Goal: Task Accomplishment & Management: Manage account settings

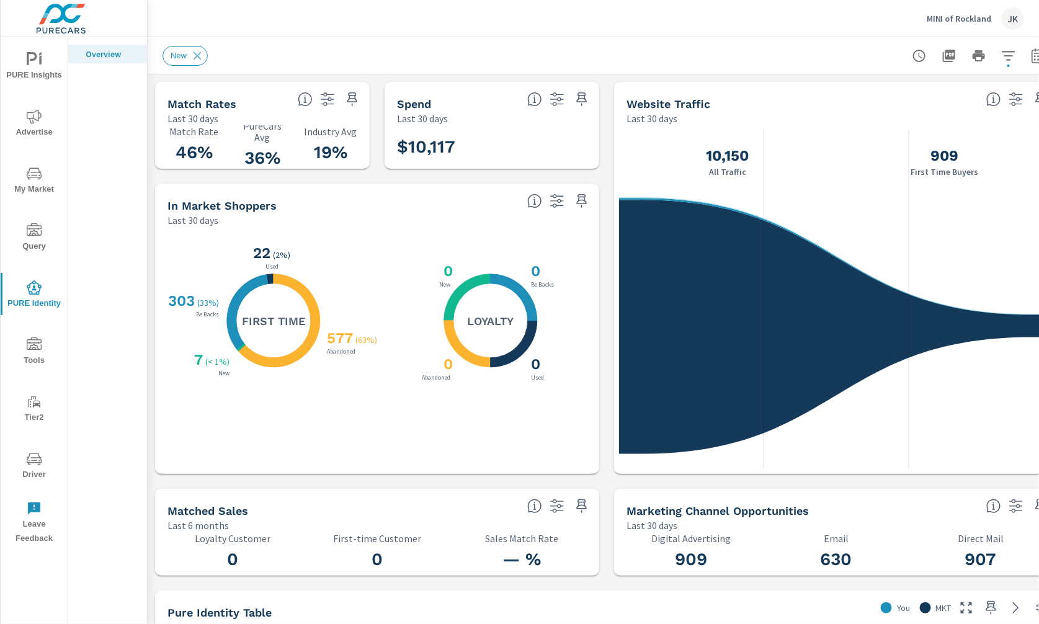
scroll to position [1, 0]
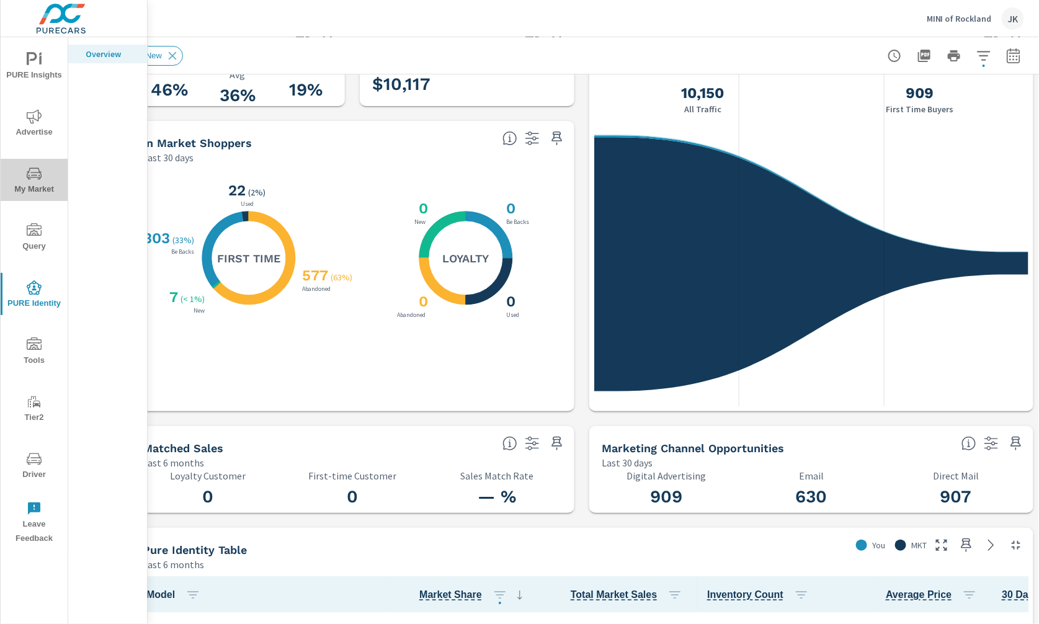
click at [32, 184] on span "My Market" at bounding box center [34, 181] width 60 height 30
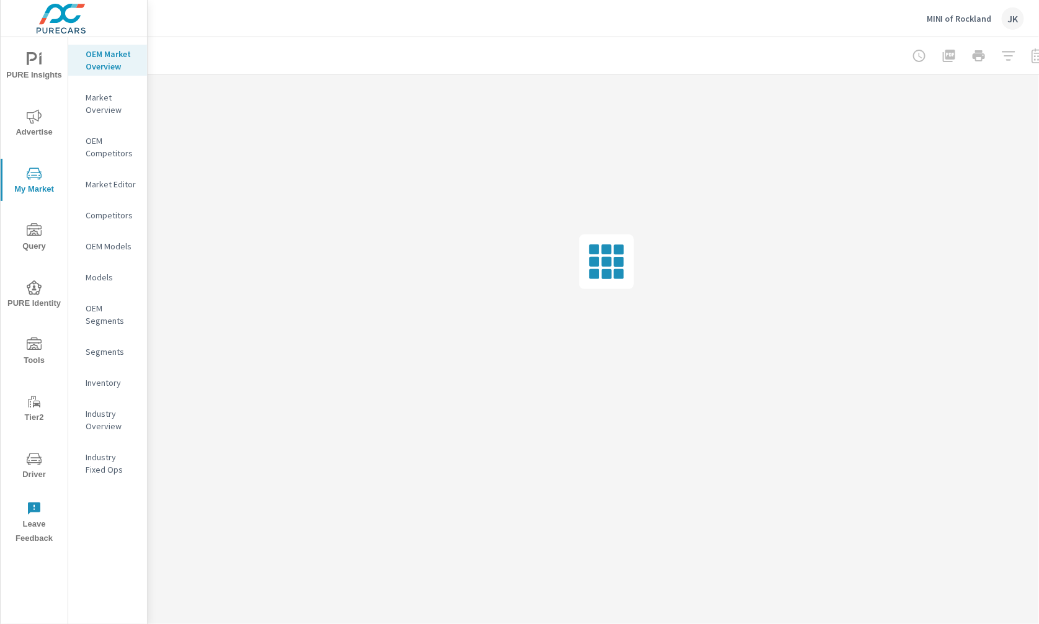
click at [105, 180] on p "Market Editor" at bounding box center [111, 184] width 51 height 12
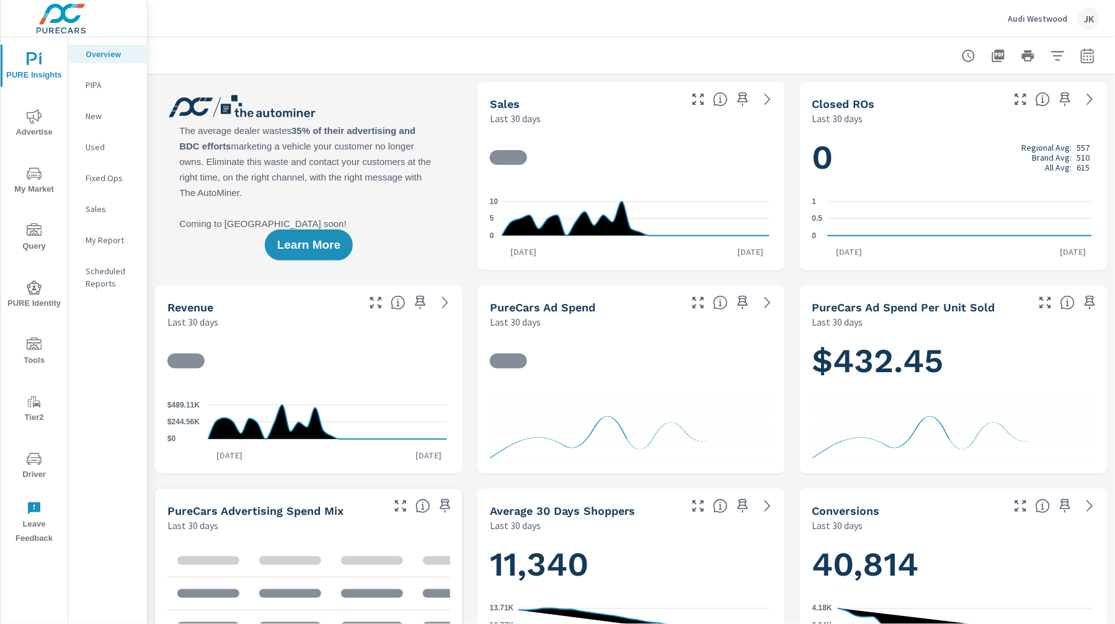
scroll to position [1, 0]
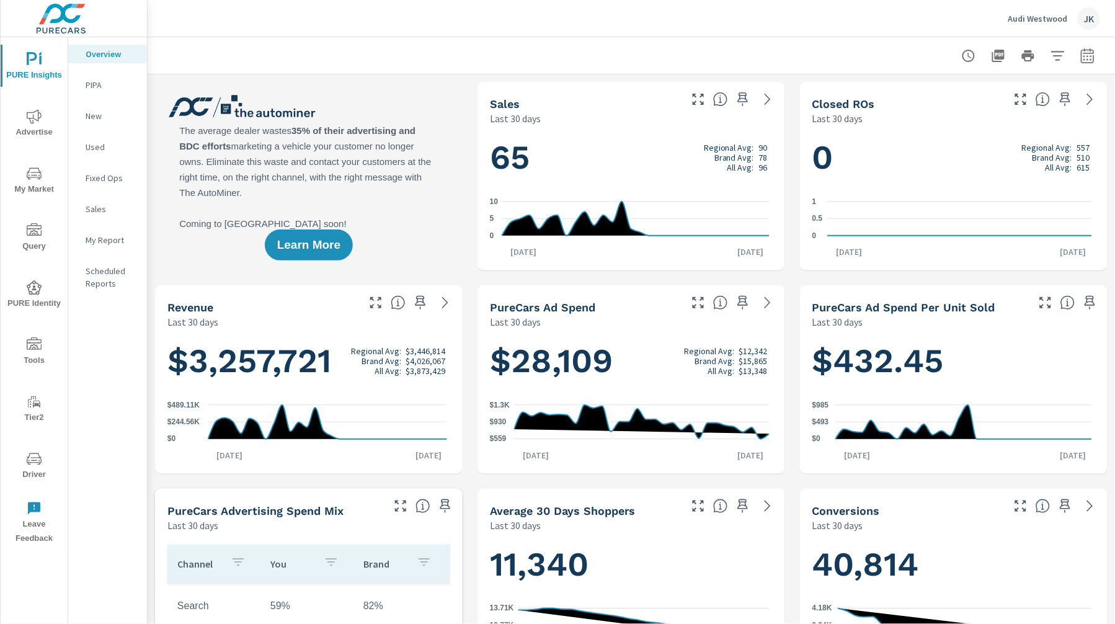
click at [1081, 58] on icon "button" at bounding box center [1088, 55] width 15 height 15
select select "Last 30 days"
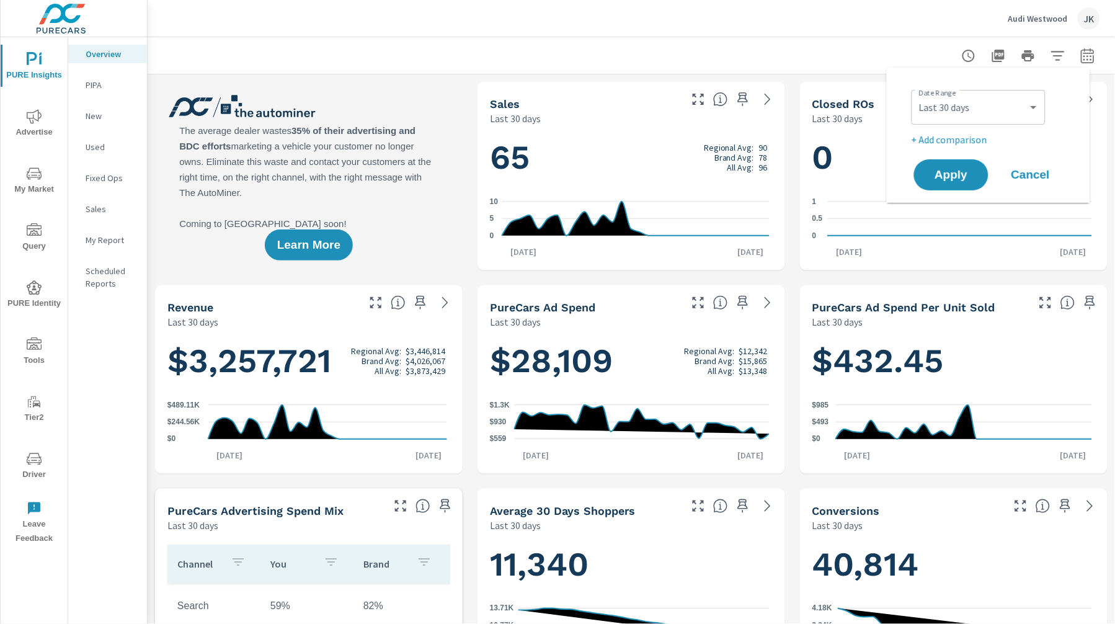
click at [960, 147] on div "Date Range Custom Yesterday Last week Last 7 days Last 14 days Last 30 days Las…" at bounding box center [989, 135] width 174 height 115
click at [958, 143] on p "+ Add comparison" at bounding box center [991, 139] width 159 height 15
select select "Previous period"
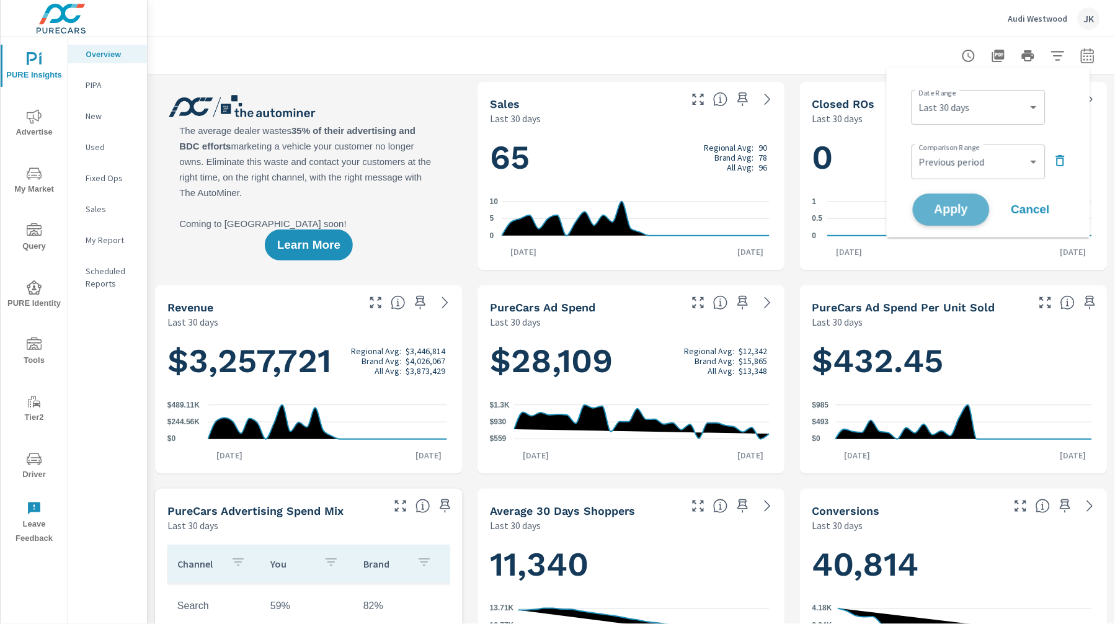
click at [939, 208] on span "Apply" at bounding box center [951, 210] width 51 height 12
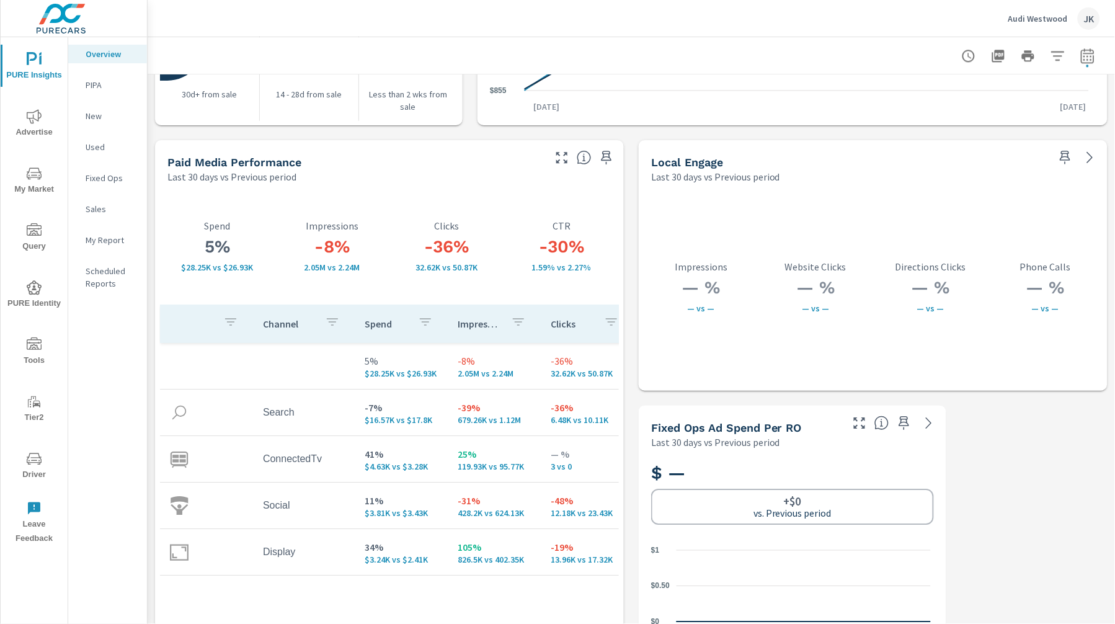
scroll to position [2105, 0]
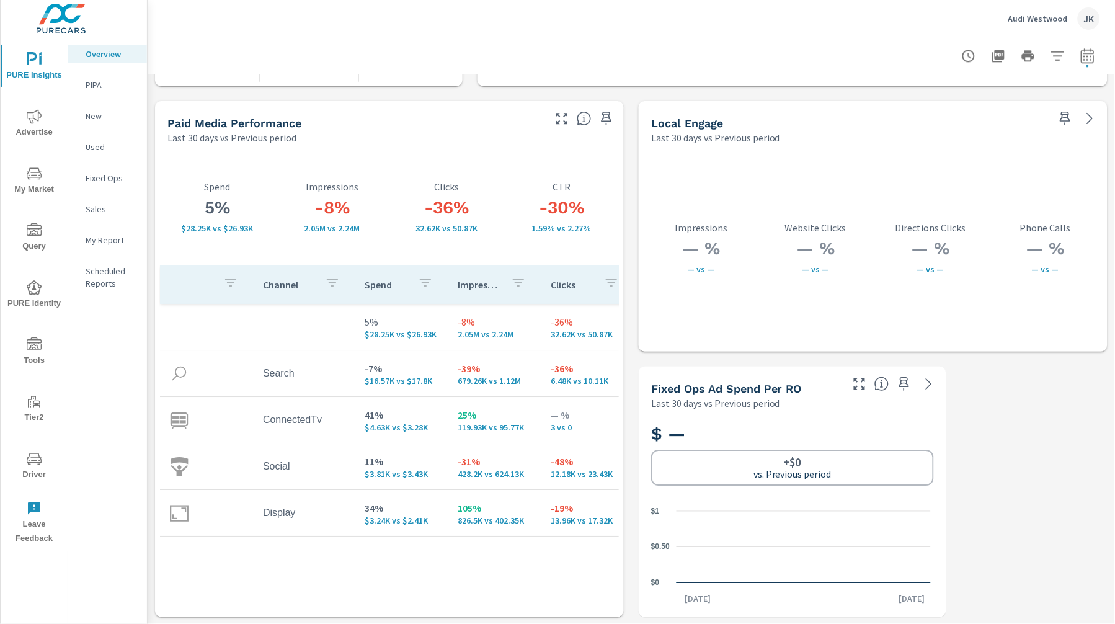
click at [556, 115] on icon "button" at bounding box center [561, 118] width 11 height 11
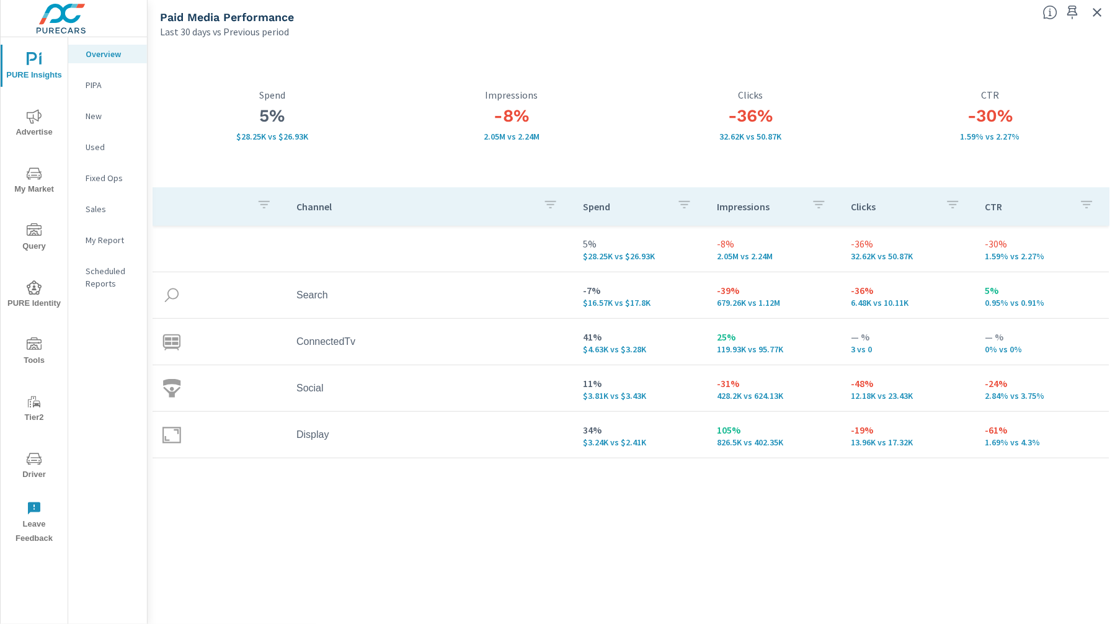
click at [36, 125] on span "Advertise" at bounding box center [34, 124] width 60 height 30
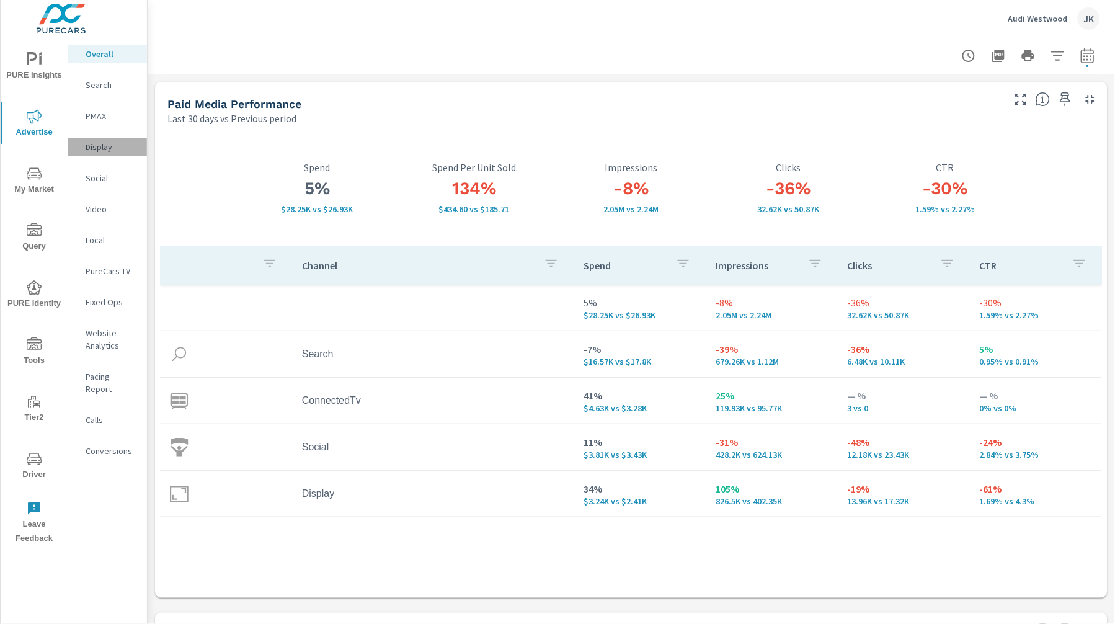
click at [91, 143] on p "Display" at bounding box center [111, 147] width 51 height 12
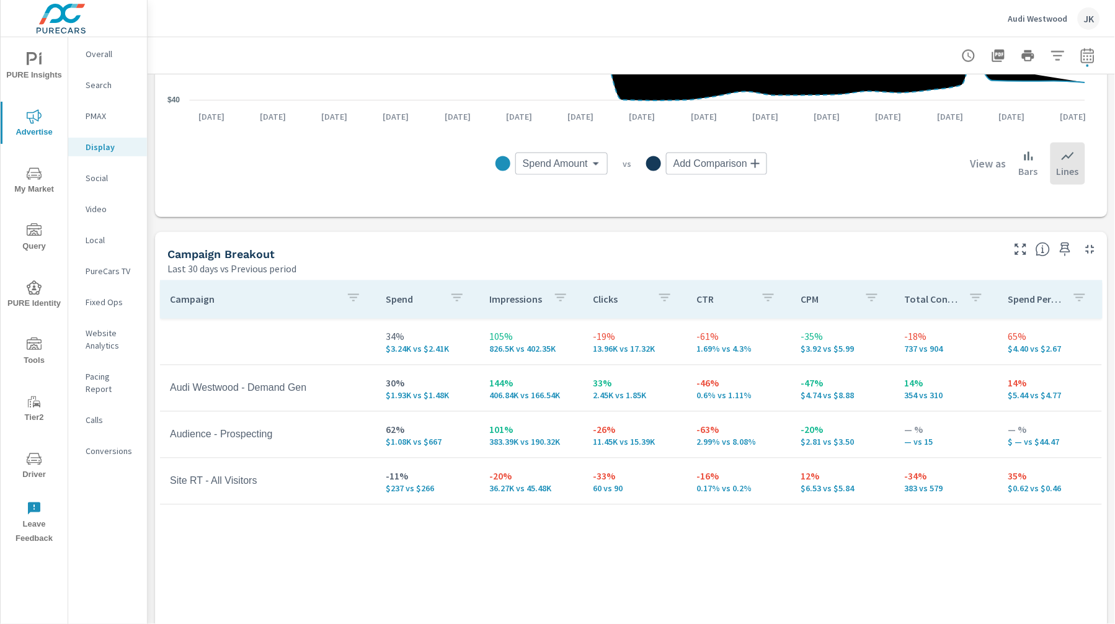
scroll to position [394, 0]
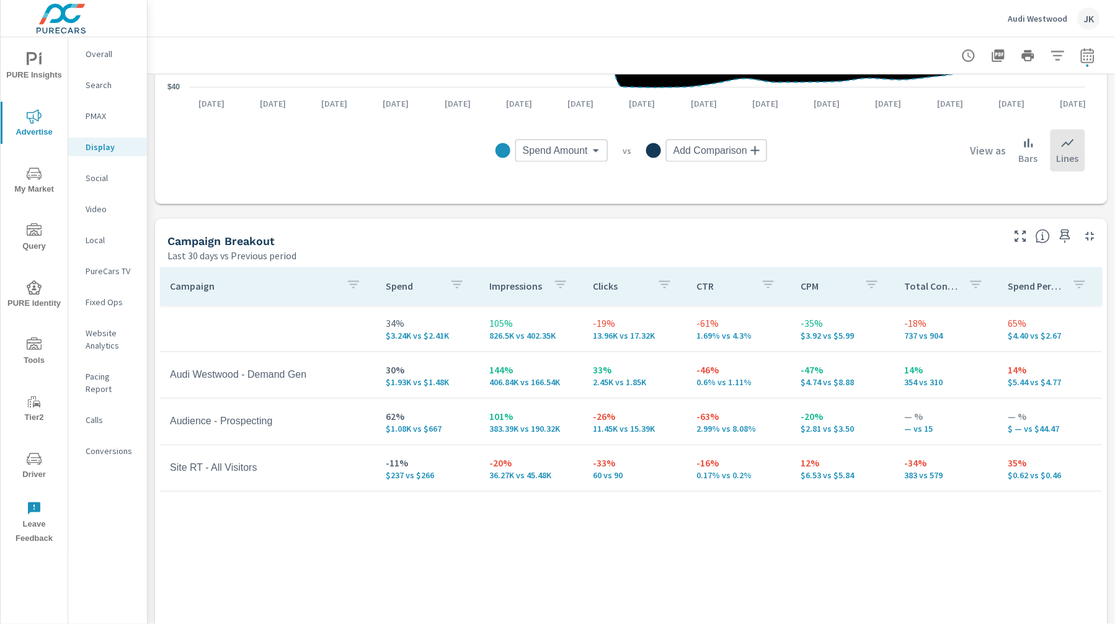
click at [106, 179] on p "Social" at bounding box center [111, 178] width 51 height 12
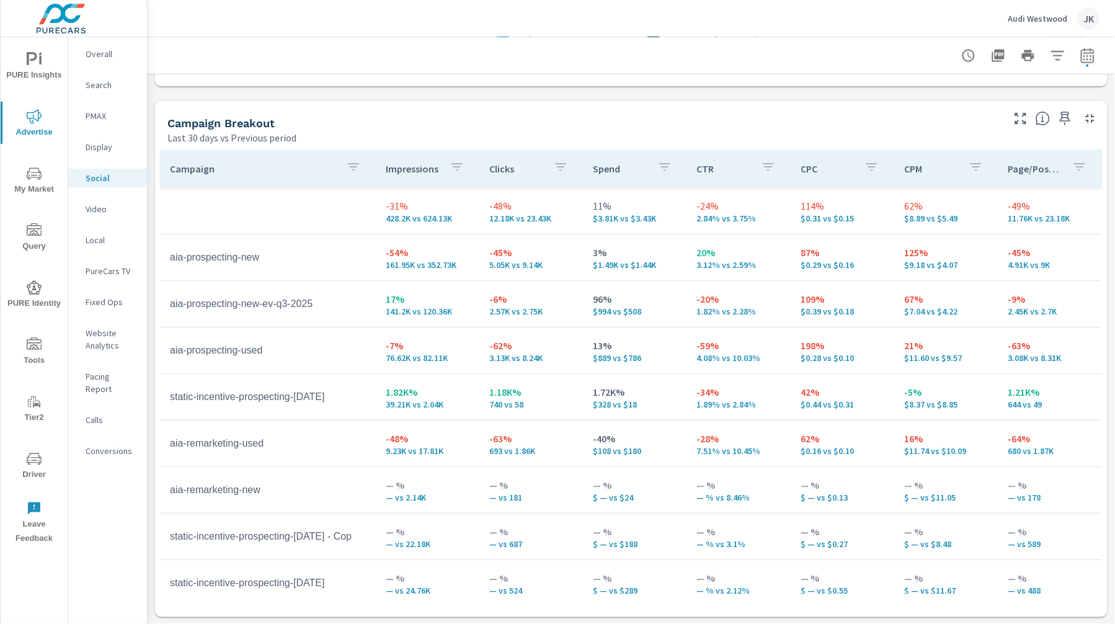
click at [1083, 15] on div "JK" at bounding box center [1089, 18] width 22 height 22
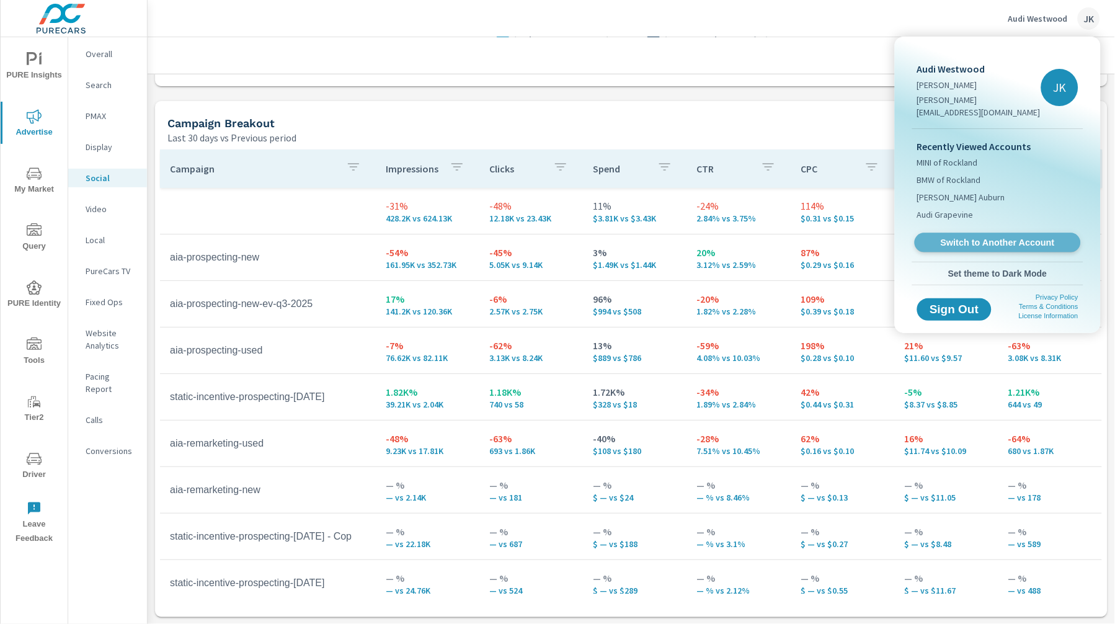
click at [1011, 237] on span "Switch to Another Account" at bounding box center [998, 243] width 152 height 12
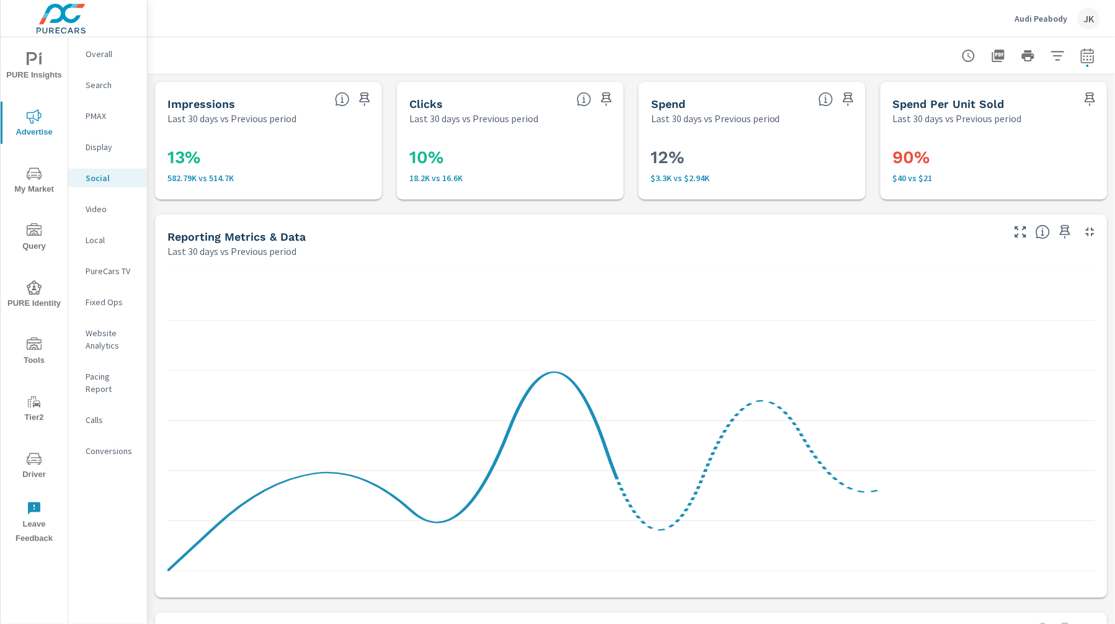
click at [37, 62] on icon "nav menu" at bounding box center [34, 59] width 15 height 15
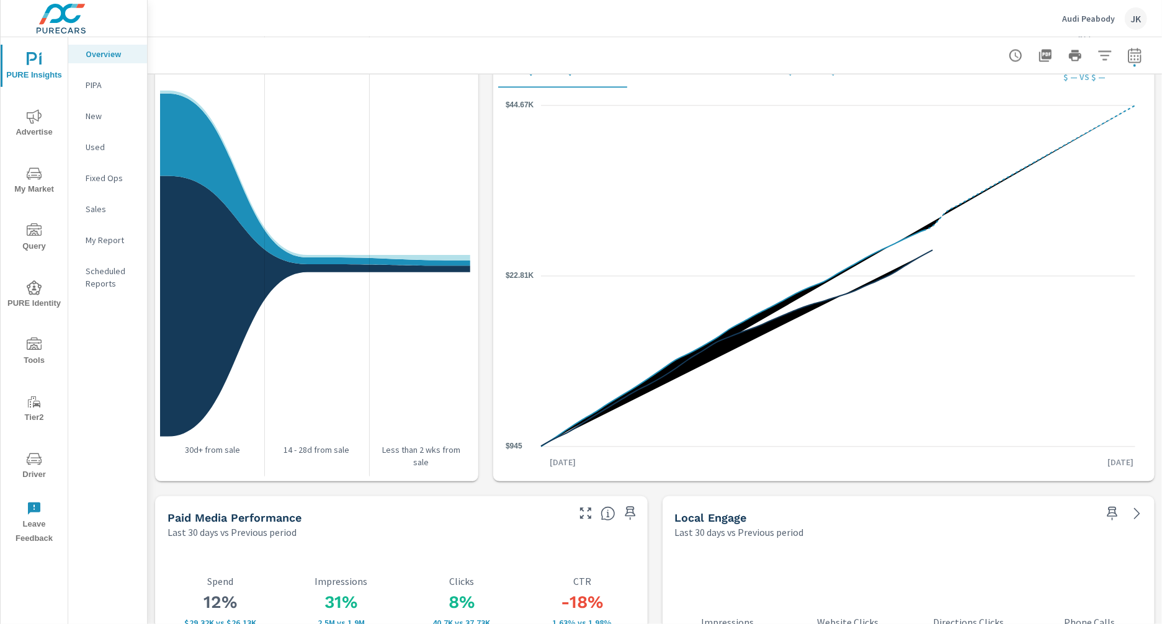
scroll to position [2064, 0]
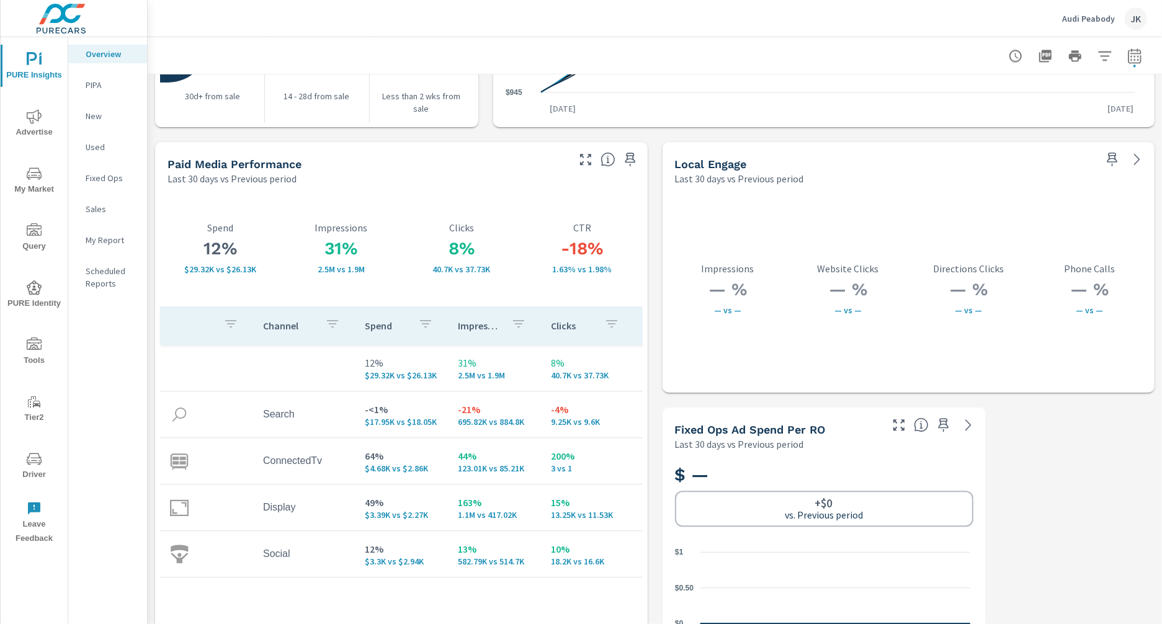
click at [576, 163] on button "button" at bounding box center [586, 160] width 20 height 20
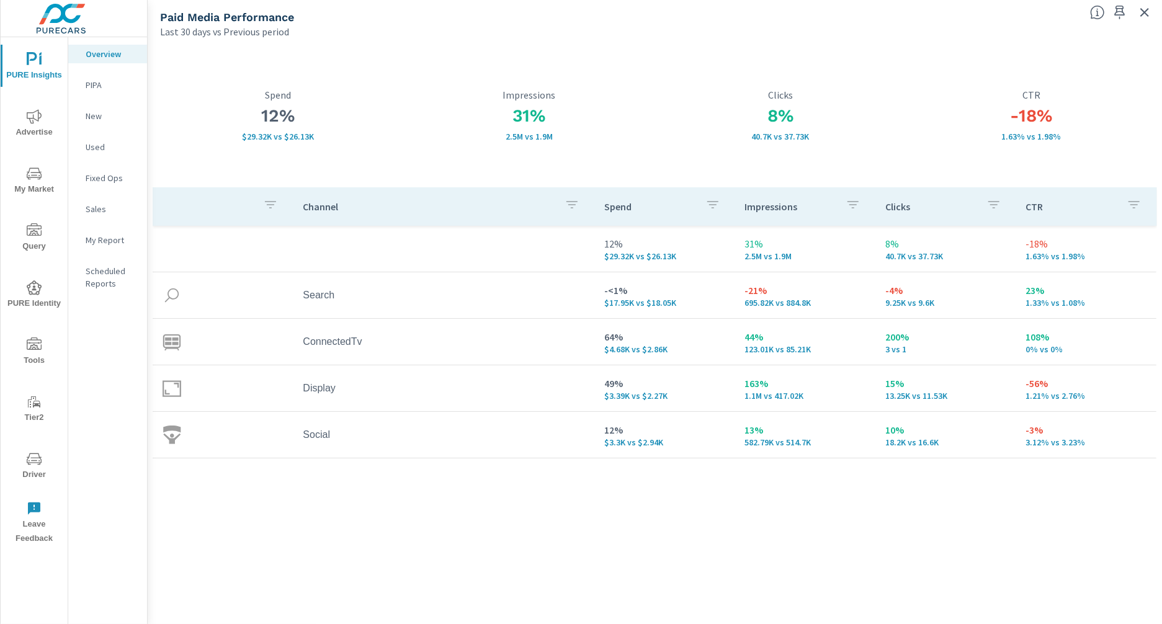
click at [34, 128] on span "Advertise" at bounding box center [34, 124] width 60 height 30
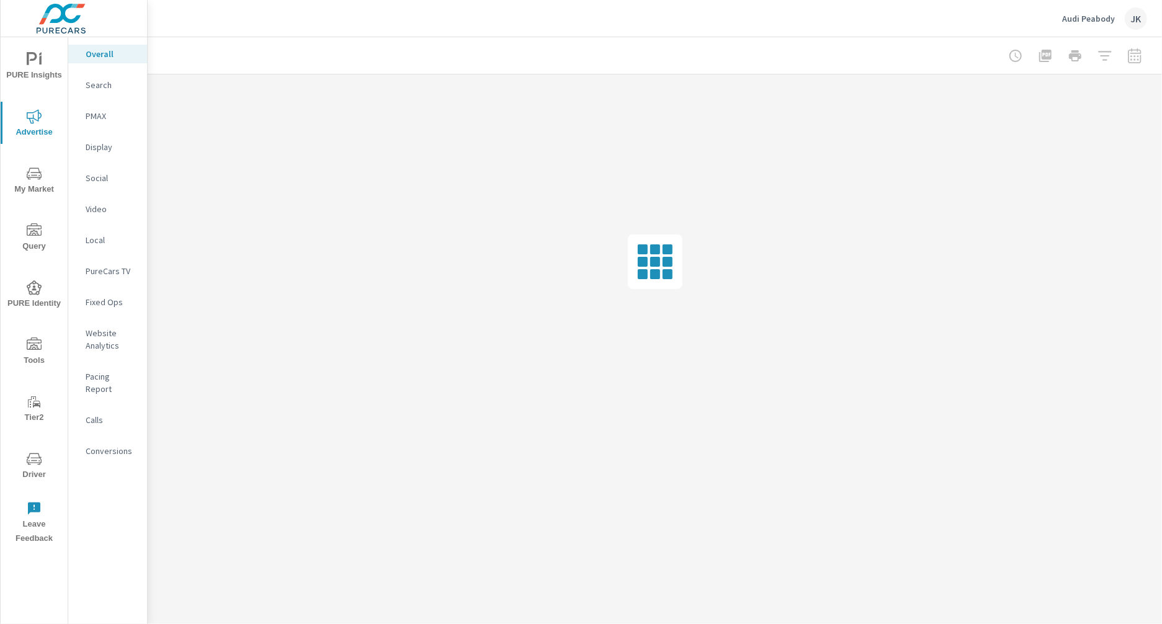
click at [94, 169] on div "Social" at bounding box center [107, 178] width 79 height 19
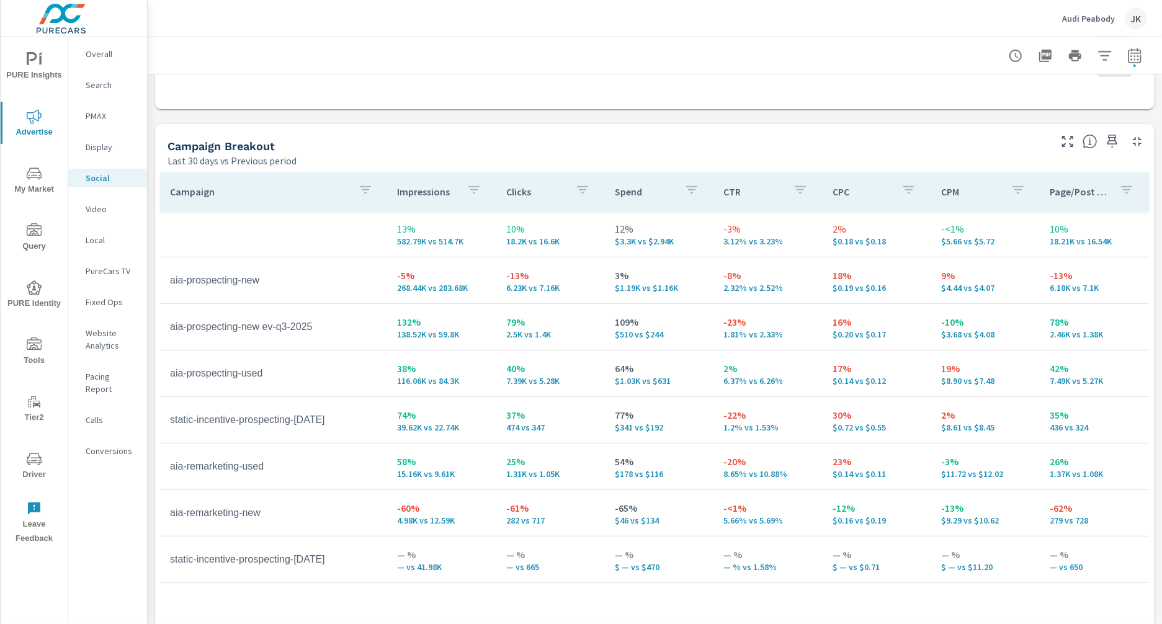
scroll to position [512, 0]
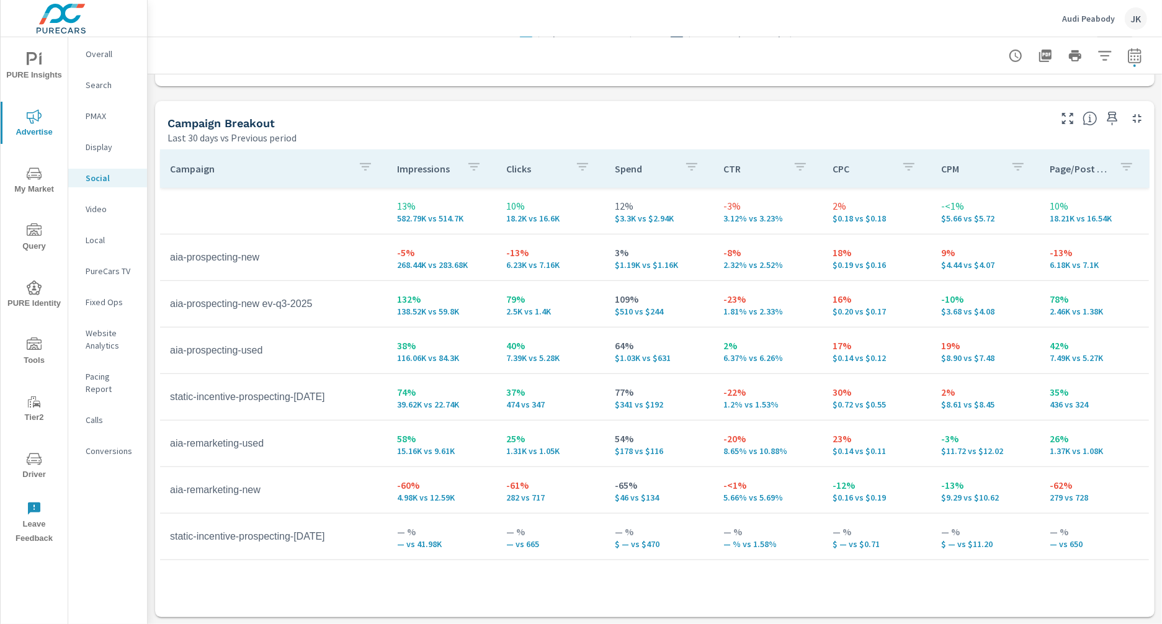
click at [88, 146] on p "Display" at bounding box center [111, 147] width 51 height 12
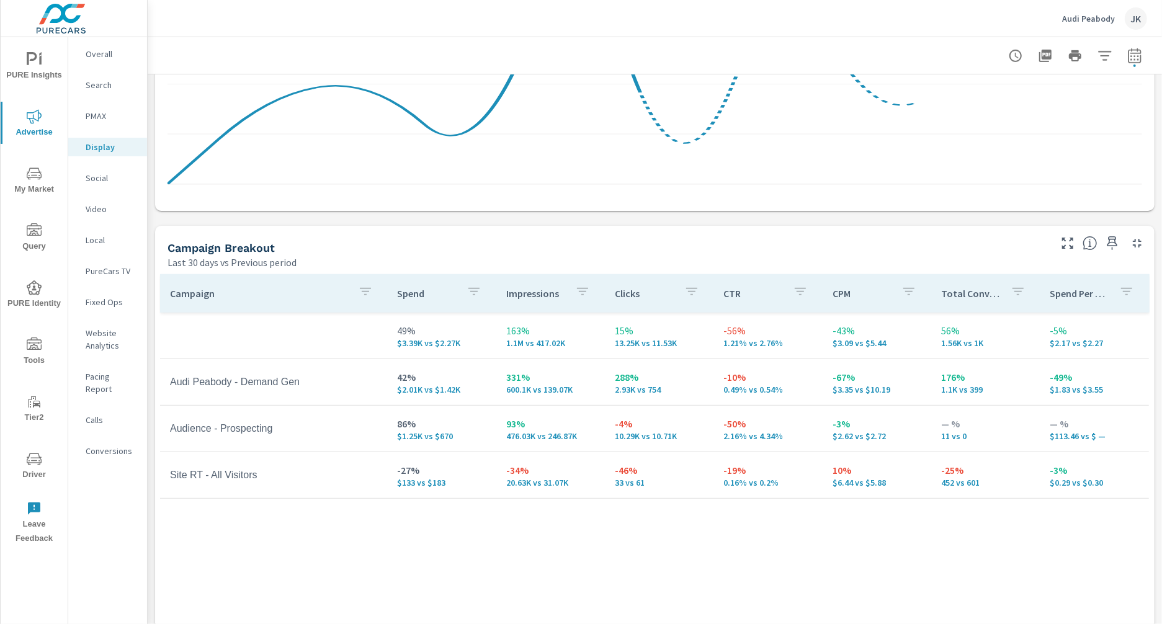
scroll to position [390, 0]
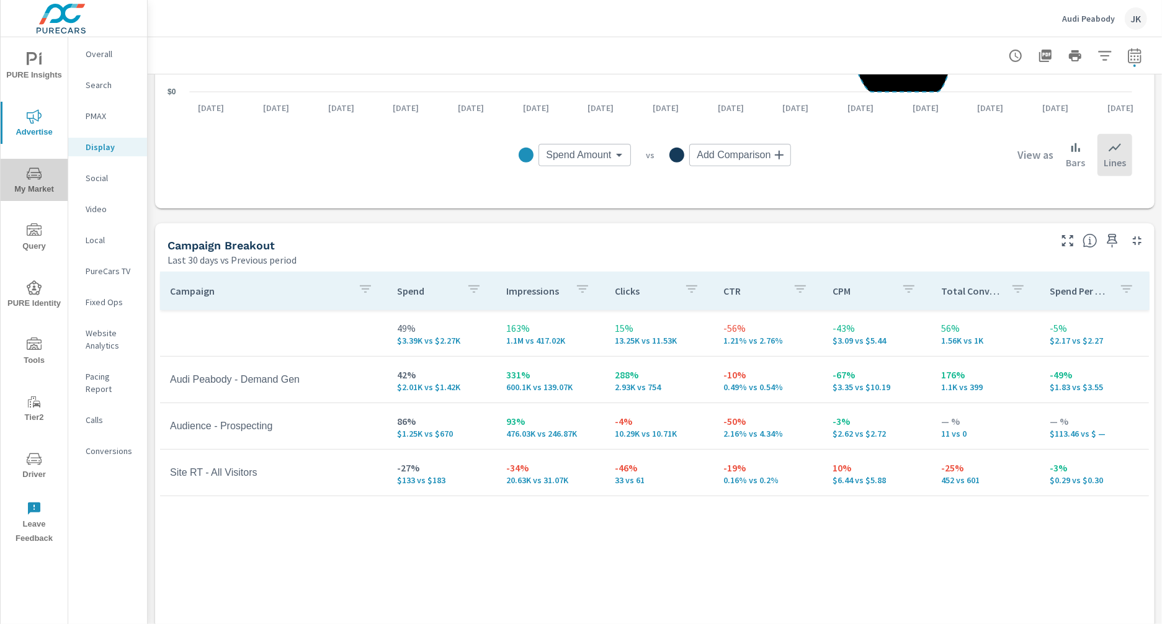
click at [29, 185] on span "My Market" at bounding box center [34, 181] width 60 height 30
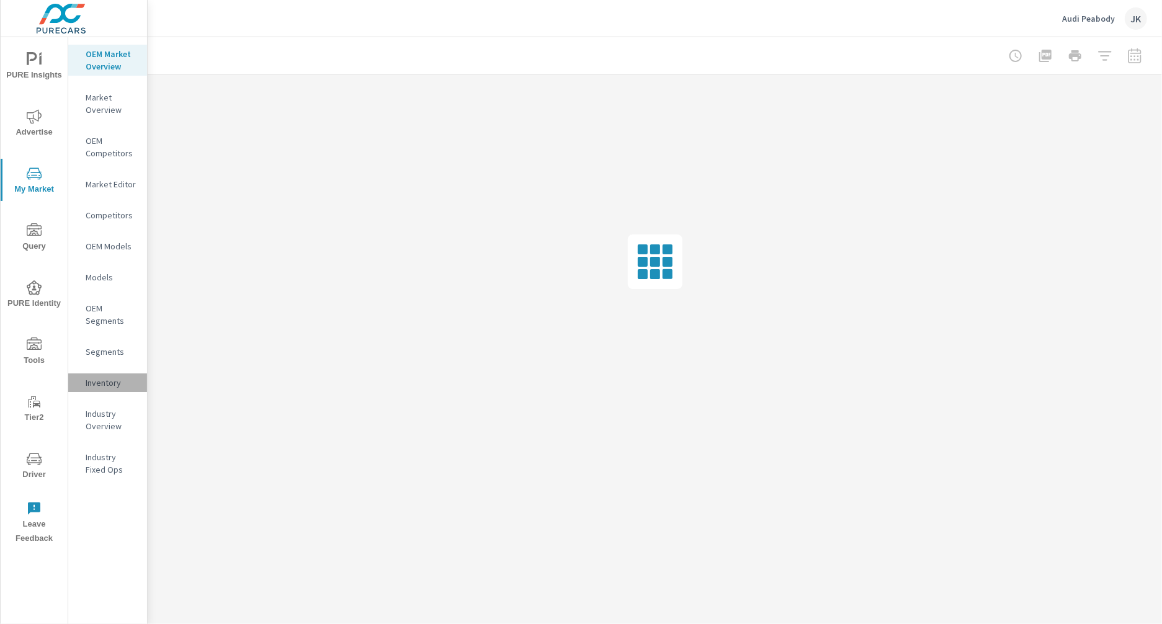
click at [107, 383] on p "Inventory" at bounding box center [111, 383] width 51 height 12
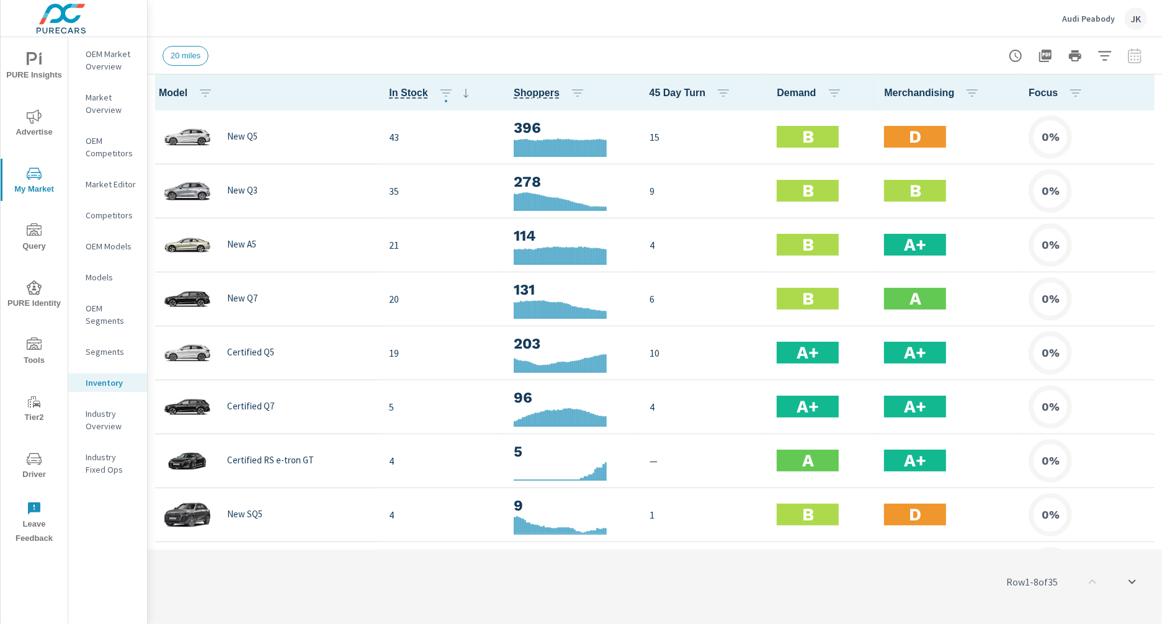
scroll to position [1, 0]
click at [1115, 87] on icon "button" at bounding box center [1144, 92] width 15 height 15
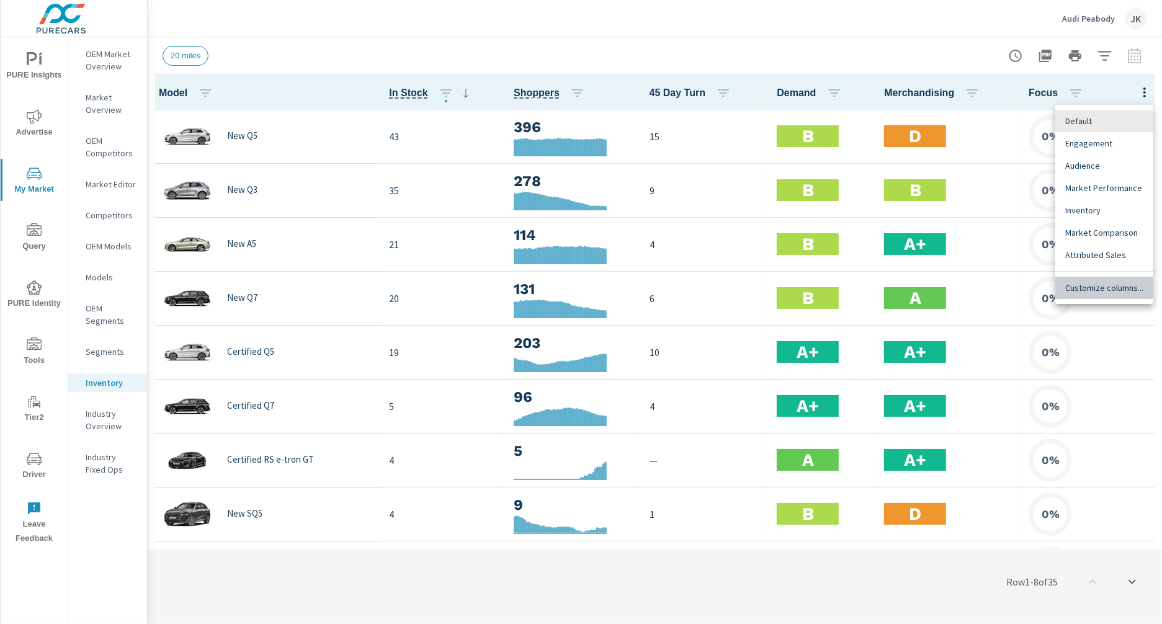
click at [1081, 287] on span "Customize columns..." at bounding box center [1104, 288] width 78 height 12
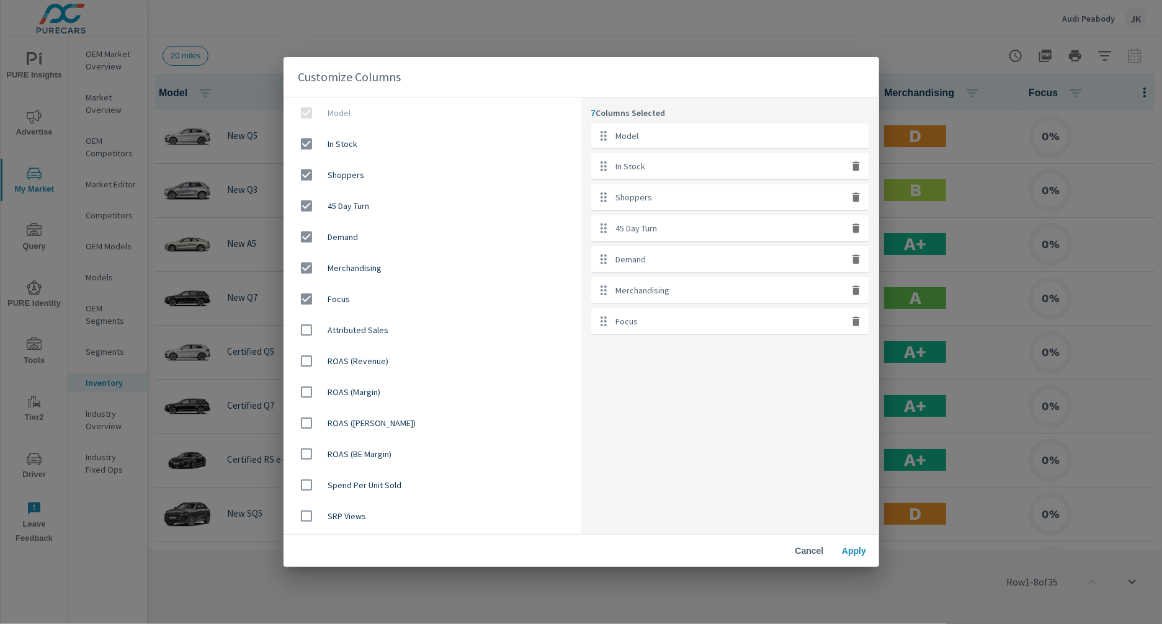
click at [300, 236] on input "checkbox" at bounding box center [306, 237] width 26 height 26
checkbox input "false"
click at [300, 269] on input "checkbox" at bounding box center [306, 268] width 26 height 26
checkbox input "false"
click at [301, 295] on input "checkbox" at bounding box center [306, 299] width 26 height 26
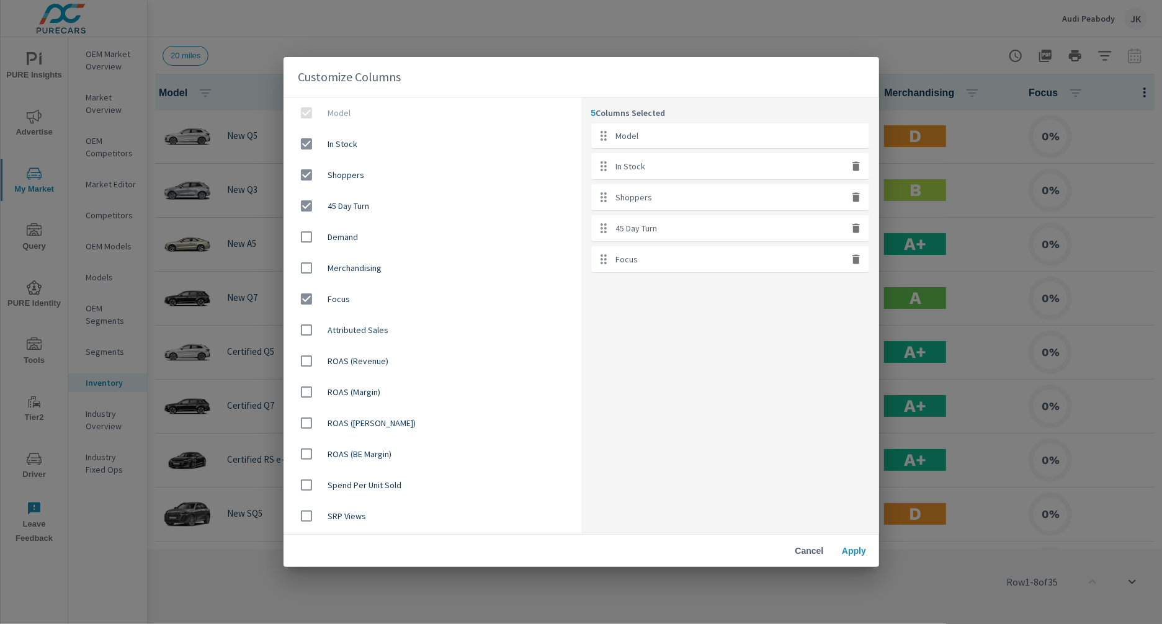
checkbox input "false"
click at [302, 234] on input "checkbox" at bounding box center [306, 237] width 26 height 26
checkbox input "true"
click at [305, 174] on input "checkbox" at bounding box center [306, 175] width 26 height 26
checkbox input "false"
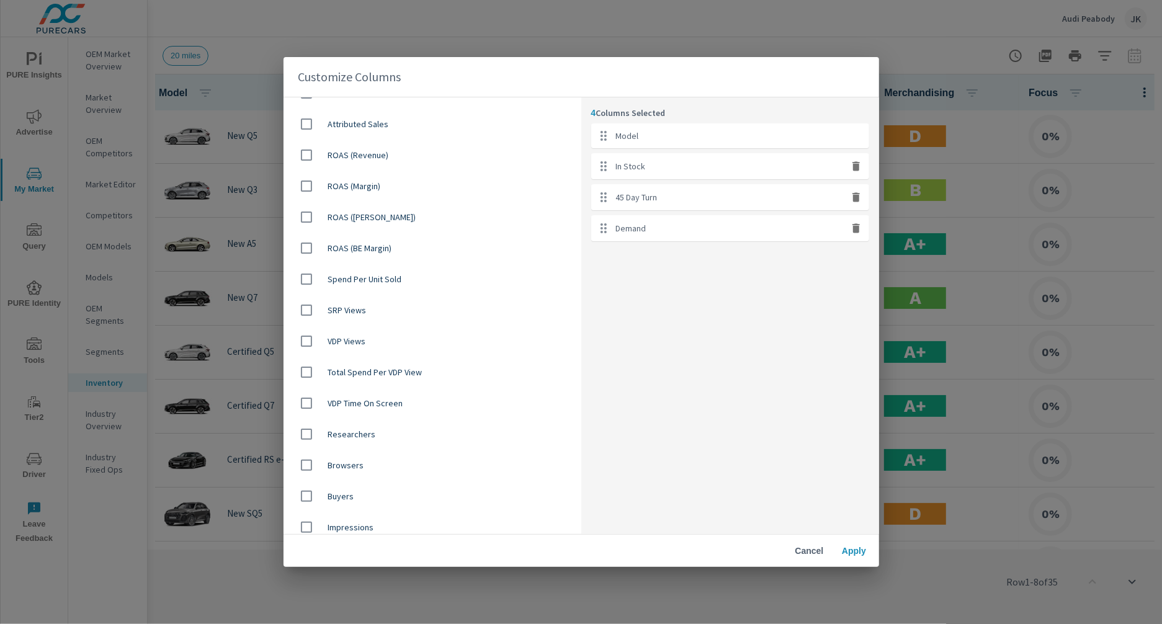
scroll to position [262, 0]
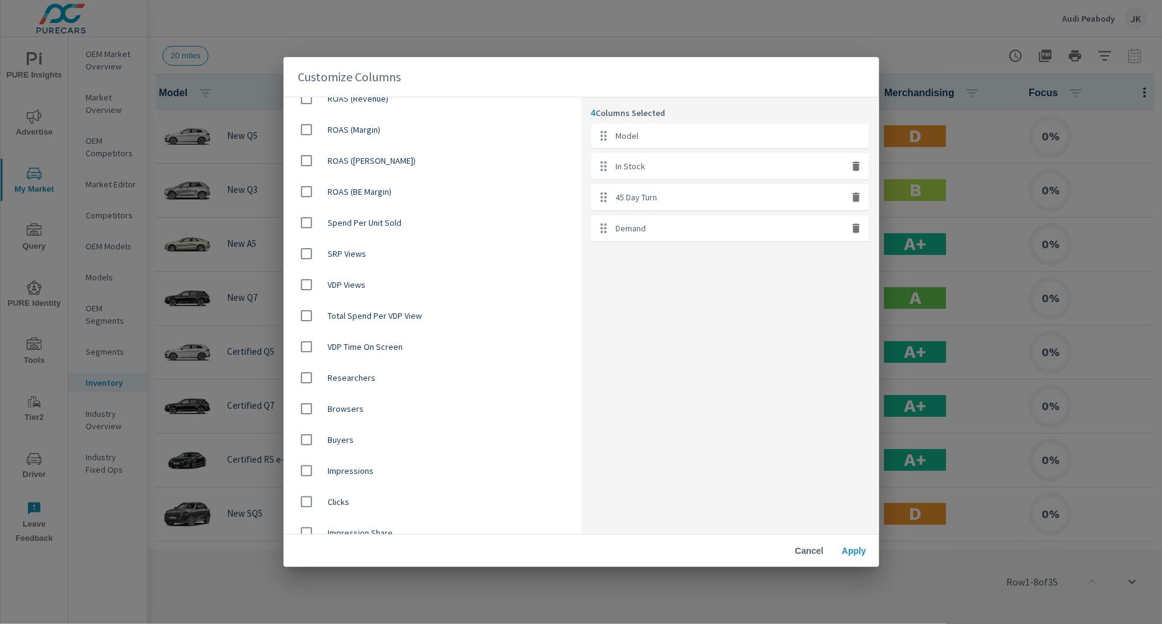
click at [299, 377] on input "checkbox" at bounding box center [306, 378] width 26 height 26
checkbox input "true"
click at [301, 408] on input "checkbox" at bounding box center [306, 409] width 26 height 26
checkbox input "true"
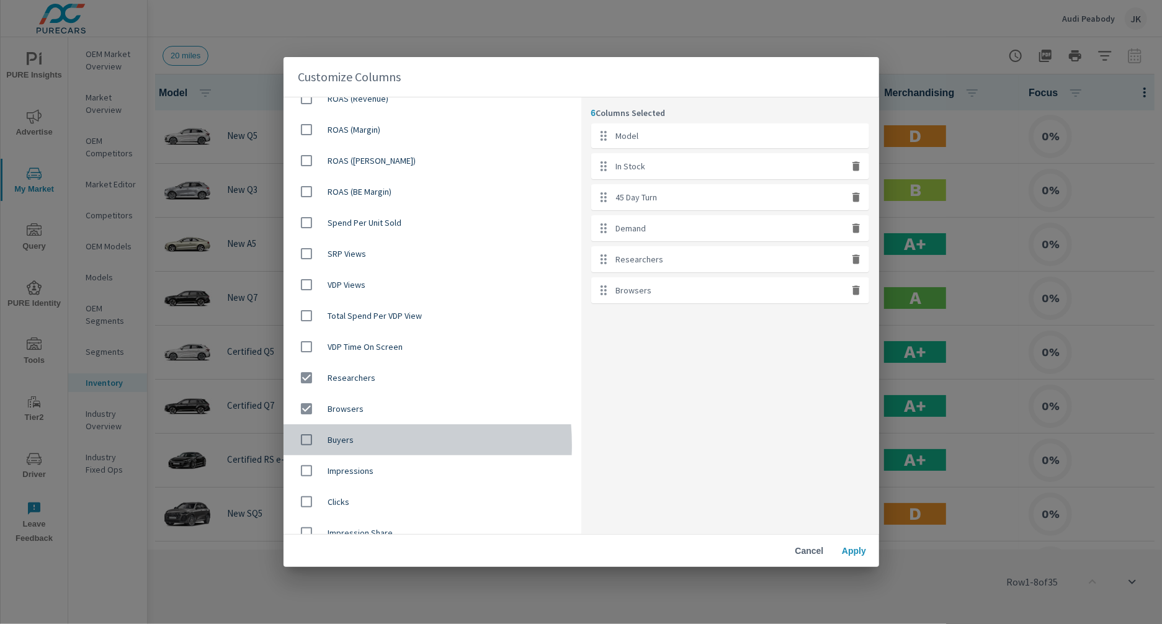
click at [303, 444] on input "checkbox" at bounding box center [306, 440] width 26 height 26
checkbox input "true"
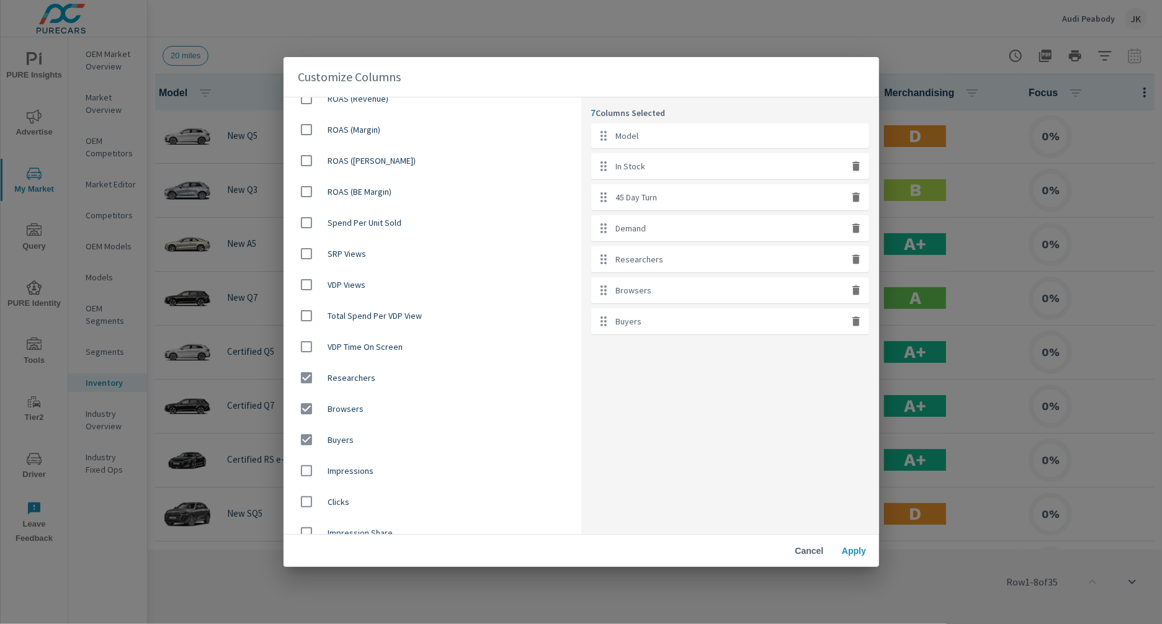
click at [852, 548] on span "Apply" at bounding box center [854, 550] width 30 height 11
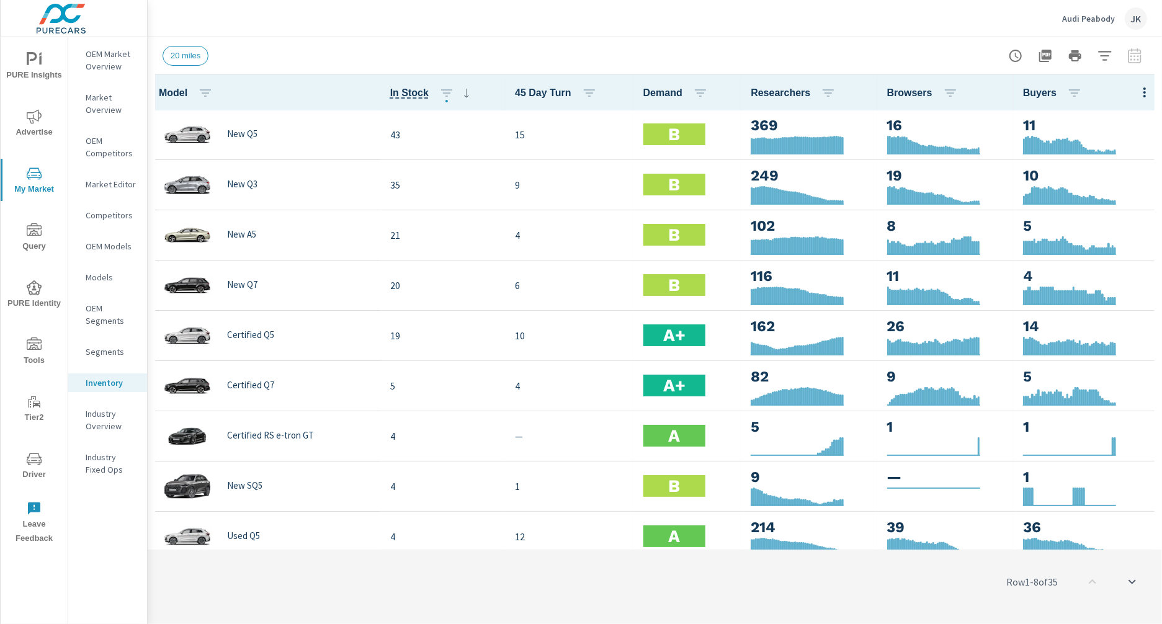
click at [1115, 15] on div "Audi Peabody JK" at bounding box center [1104, 18] width 85 height 22
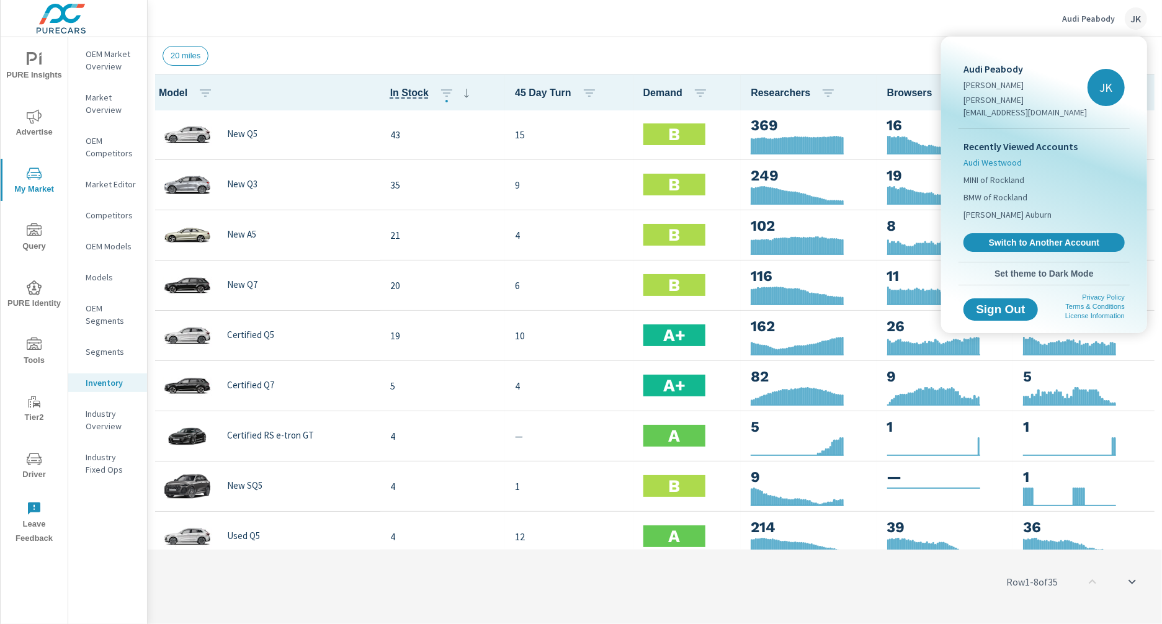
click at [996, 156] on span "Audi Westwood" at bounding box center [992, 162] width 58 height 12
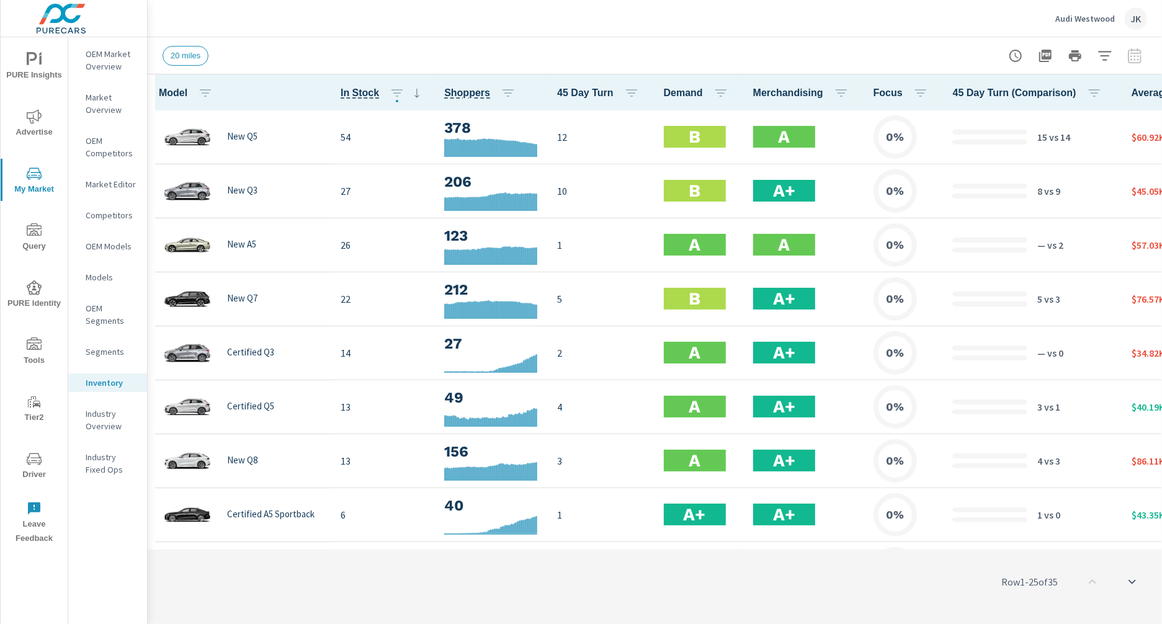
scroll to position [1, 0]
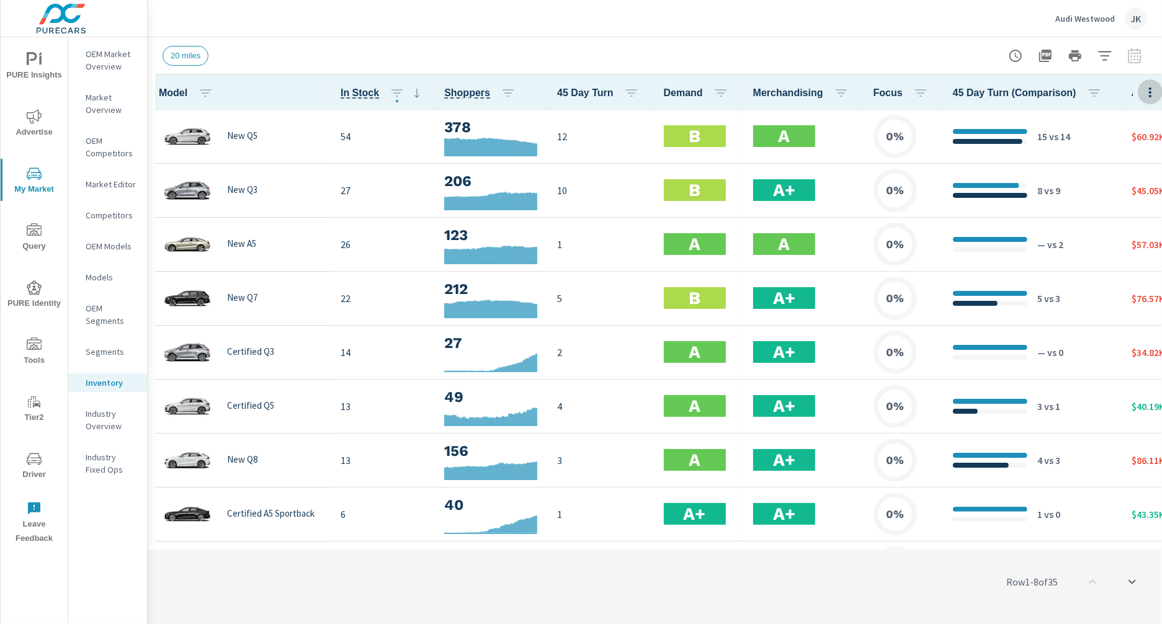
click at [1115, 91] on icon "button" at bounding box center [1150, 92] width 15 height 15
click at [1097, 282] on span "Customize columns..." at bounding box center [1104, 288] width 78 height 12
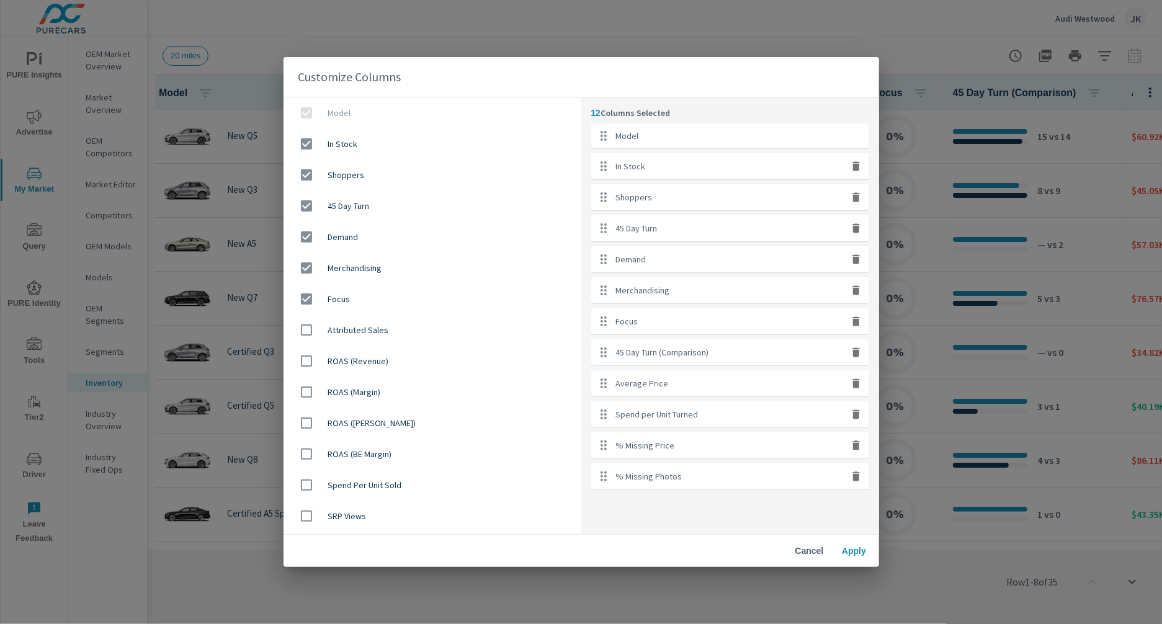
click at [855, 349] on icon "button" at bounding box center [855, 351] width 7 height 9
checkbox input "false"
click at [855, 349] on icon "button" at bounding box center [855, 351] width 7 height 9
checkbox input "false"
click at [855, 349] on icon "button" at bounding box center [855, 351] width 7 height 9
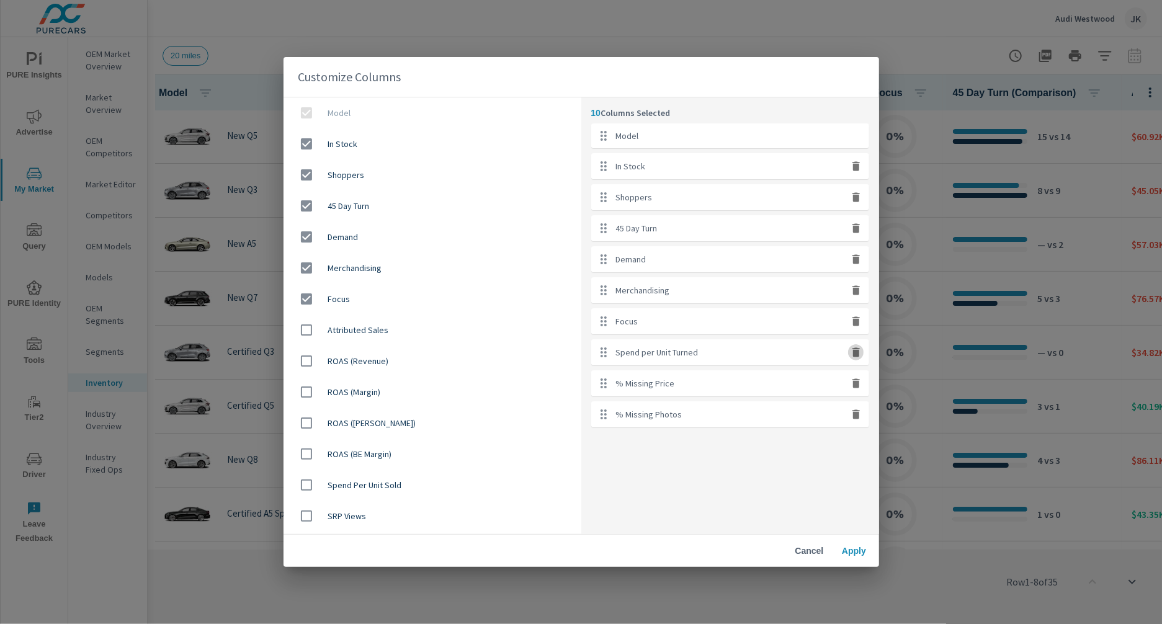
checkbox input "false"
click at [855, 378] on icon "button" at bounding box center [855, 382] width 7 height 9
checkbox input "false"
click at [855, 349] on icon "button" at bounding box center [855, 351] width 7 height 9
checkbox input "false"
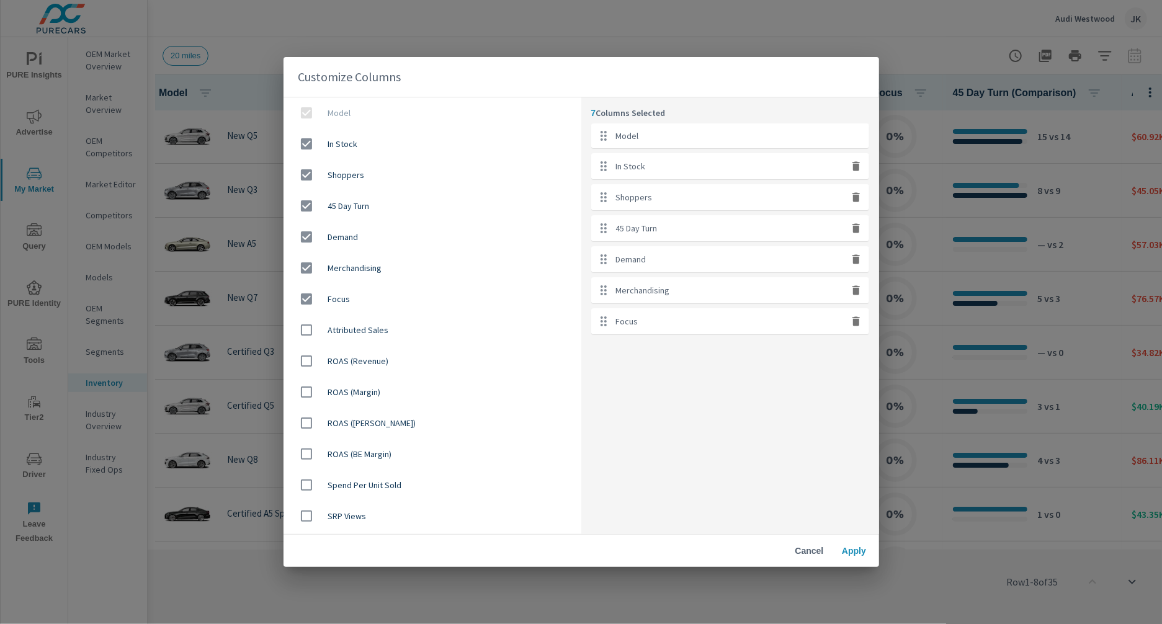
click at [854, 317] on icon "button" at bounding box center [855, 320] width 7 height 9
checkbox input "false"
click at [852, 290] on icon "button" at bounding box center [856, 290] width 12 height 12
checkbox input "false"
click at [854, 197] on icon "button" at bounding box center [855, 196] width 7 height 9
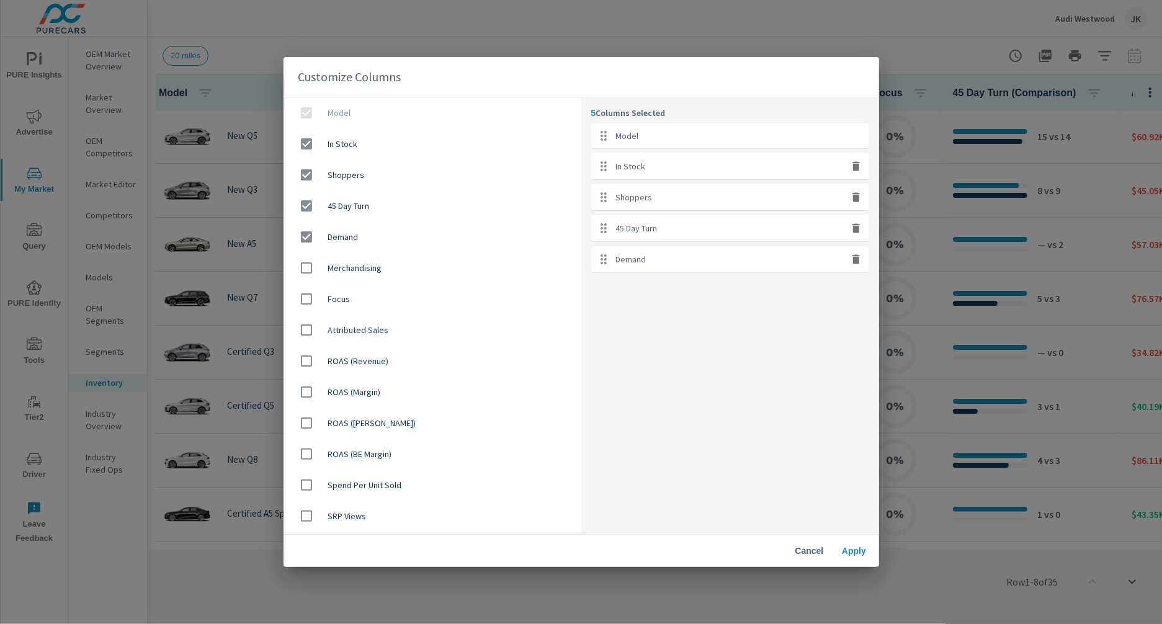
checkbox input "false"
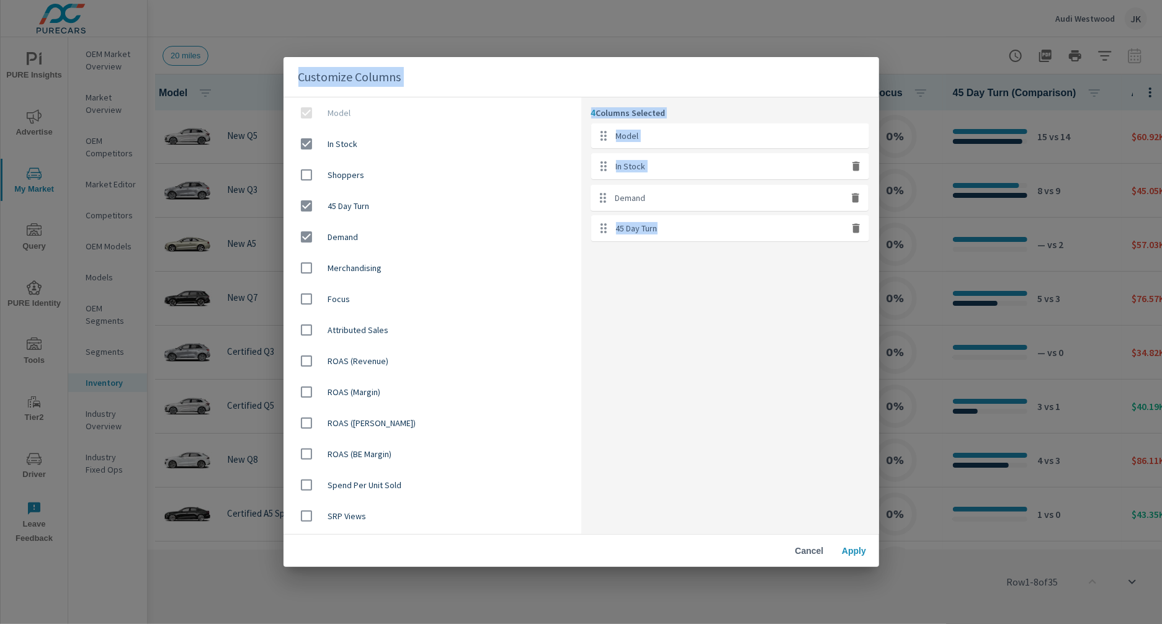
drag, startPoint x: 696, startPoint y: 231, endPoint x: 694, endPoint y: 192, distance: 39.7
click at [694, 192] on ul "Model In Stock 45 Day Turn Demand" at bounding box center [730, 182] width 278 height 118
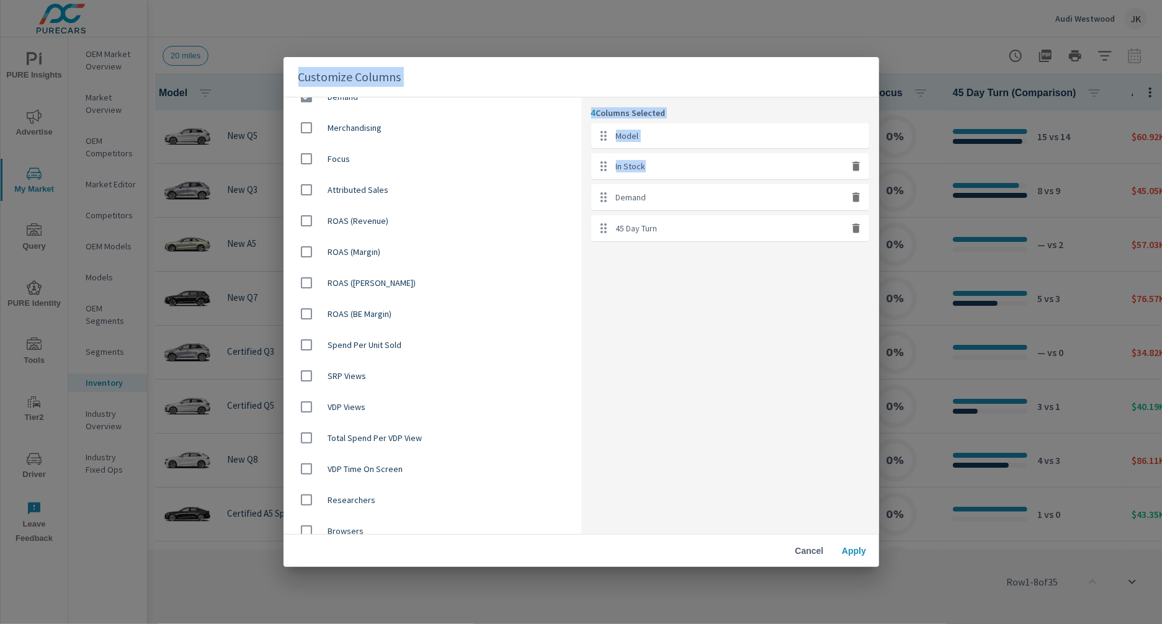
scroll to position [212, 0]
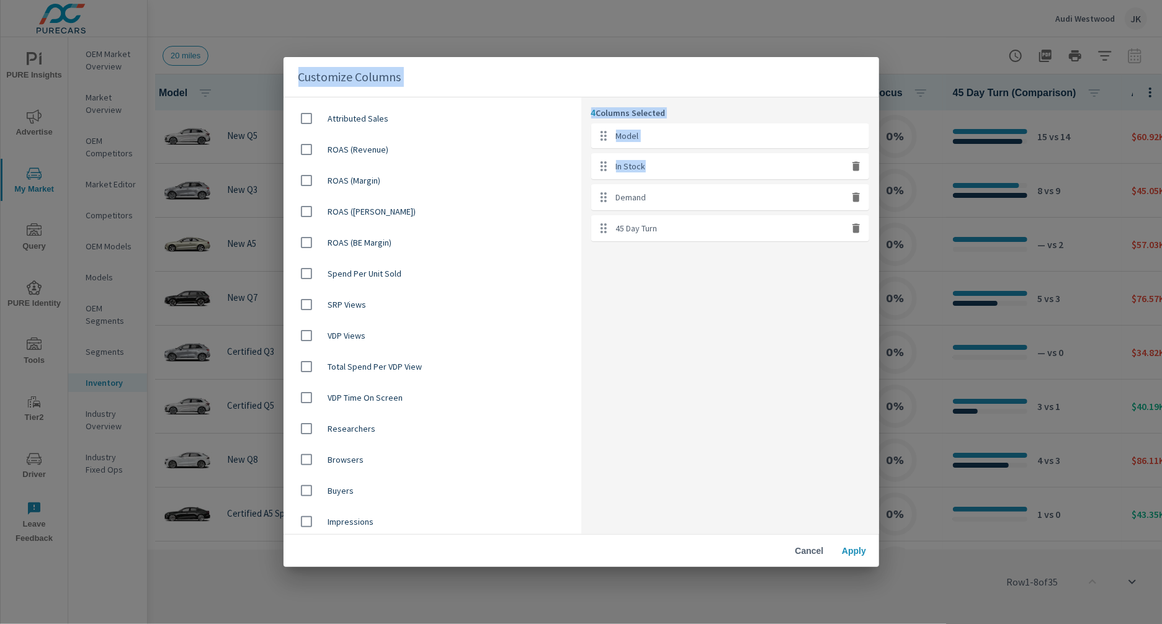
click at [305, 431] on input "checkbox" at bounding box center [306, 429] width 26 height 26
checkbox input "true"
click at [306, 458] on input "checkbox" at bounding box center [306, 460] width 26 height 26
checkbox input "true"
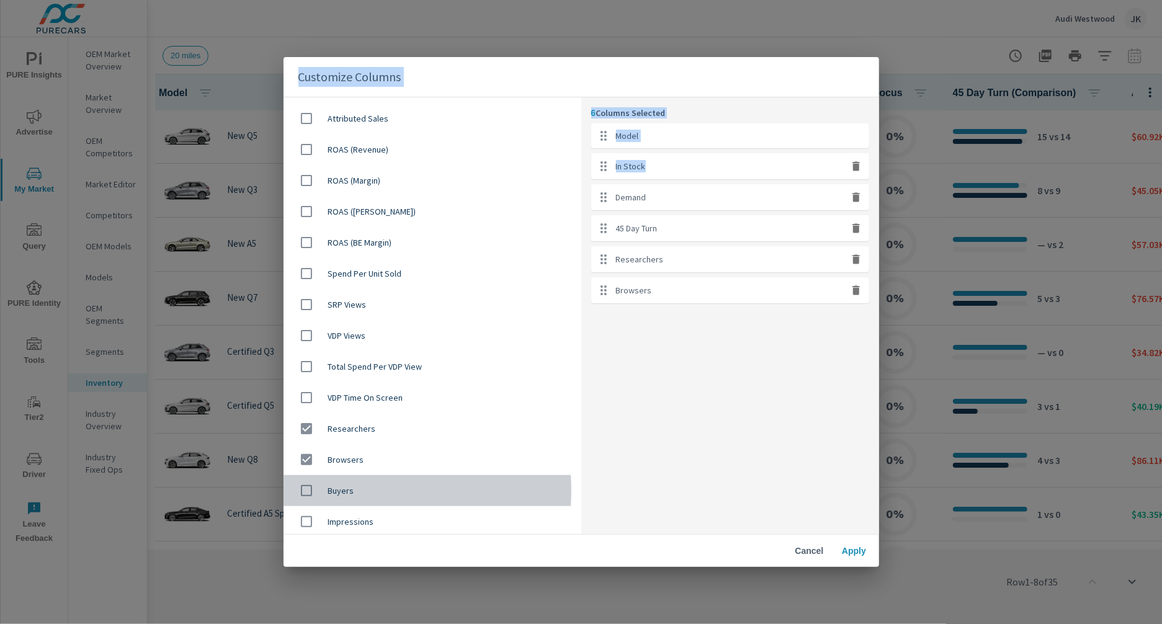
click at [306, 491] on input "checkbox" at bounding box center [306, 491] width 26 height 26
checkbox input "true"
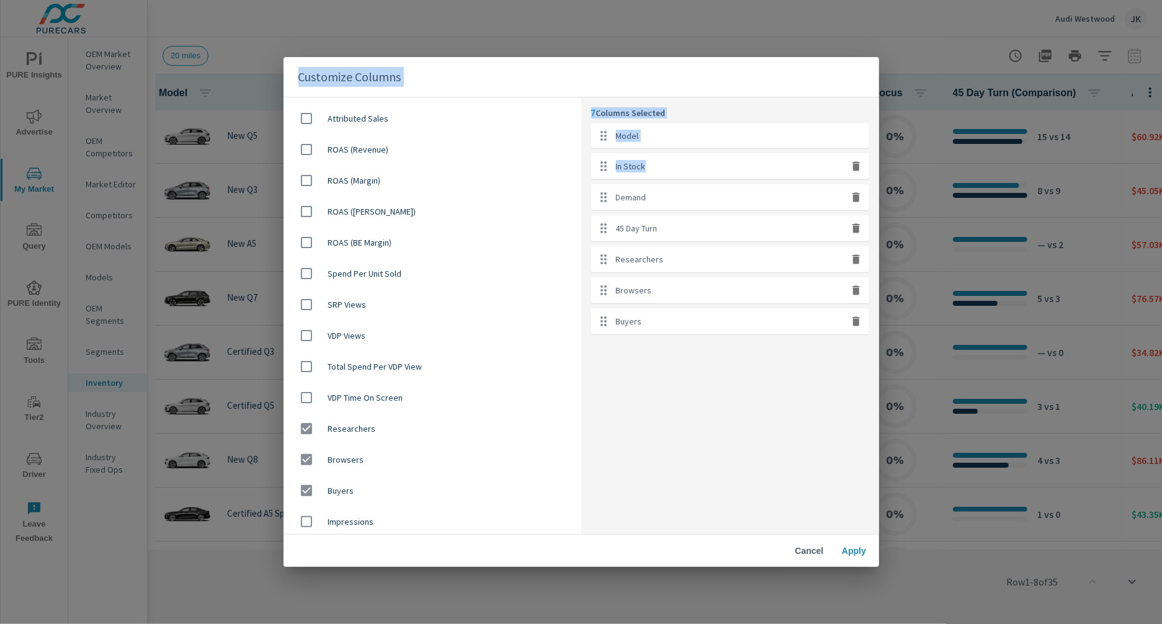
click at [856, 558] on button "Apply" at bounding box center [854, 551] width 40 height 22
